Goal: Find specific page/section

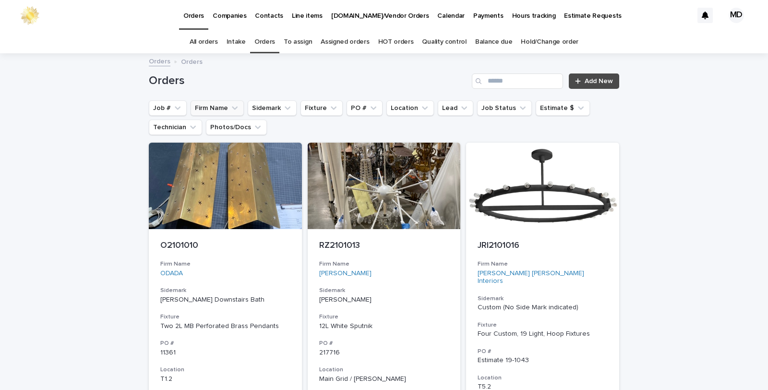
click at [213, 112] on button "Firm Name" at bounding box center [217, 107] width 53 height 15
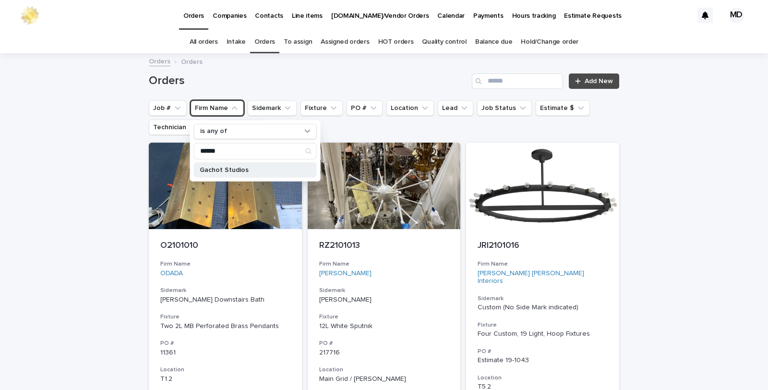
type input "******"
click at [224, 169] on p "Gachot Studios" at bounding box center [251, 169] width 102 height 7
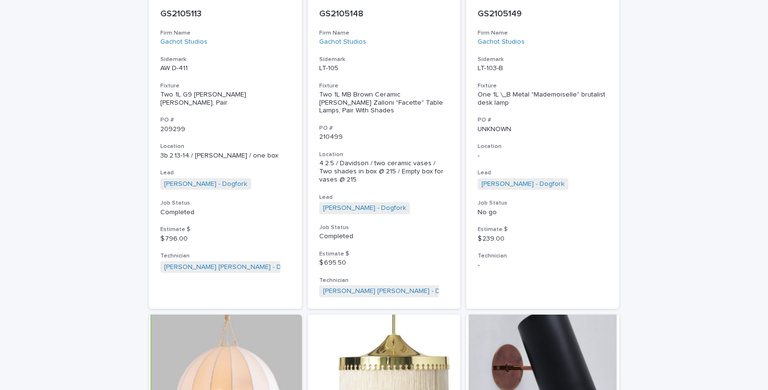
scroll to position [462, 0]
